Goal: Navigation & Orientation: Find specific page/section

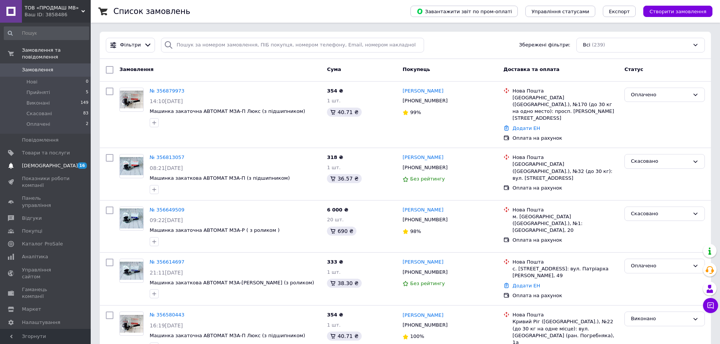
click at [53, 163] on span "[DEMOGRAPHIC_DATA]" at bounding box center [46, 166] width 48 height 7
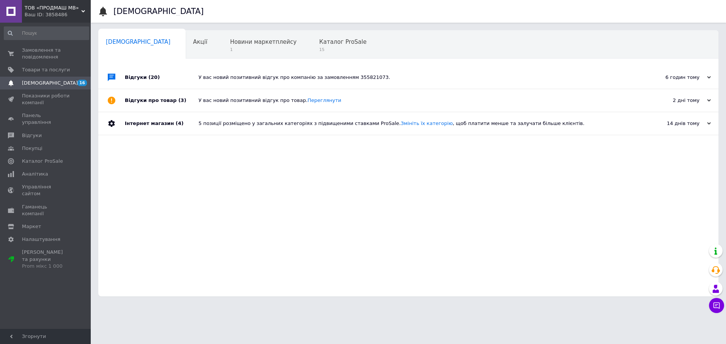
click at [141, 101] on div "Відгуки про товар (3)" at bounding box center [162, 100] width 74 height 23
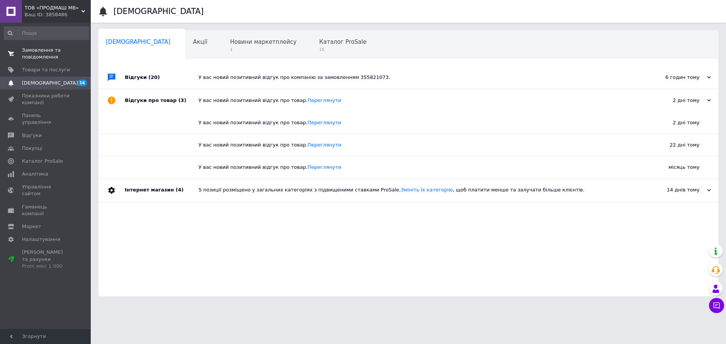
click at [36, 52] on span "Замовлення та повідомлення" at bounding box center [46, 54] width 48 height 14
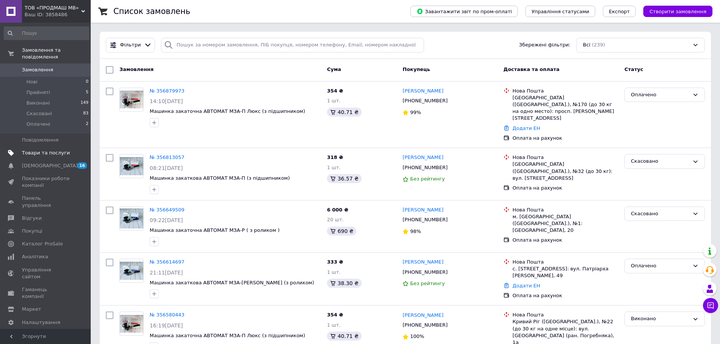
click at [44, 150] on span "Товари та послуги" at bounding box center [46, 153] width 48 height 7
